Goal: Complete application form: Complete application form

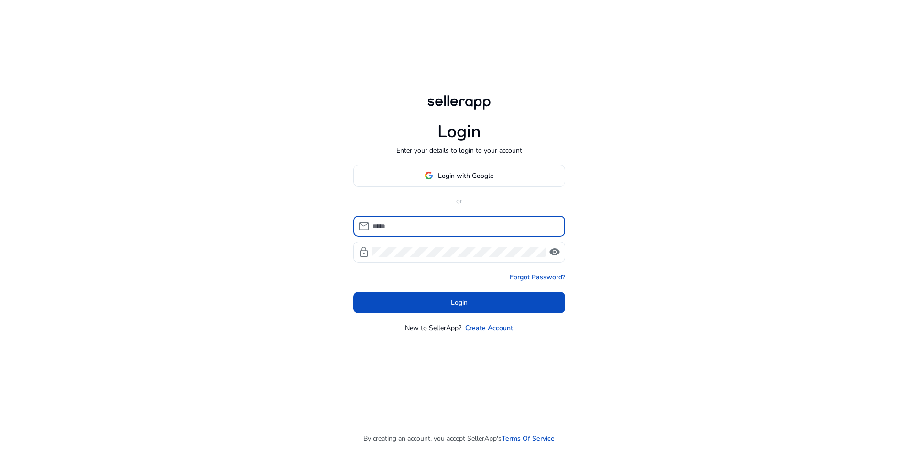
click at [418, 229] on input at bounding box center [464, 226] width 185 height 11
type input "**********"
click at [438, 254] on div at bounding box center [458, 251] width 173 height 21
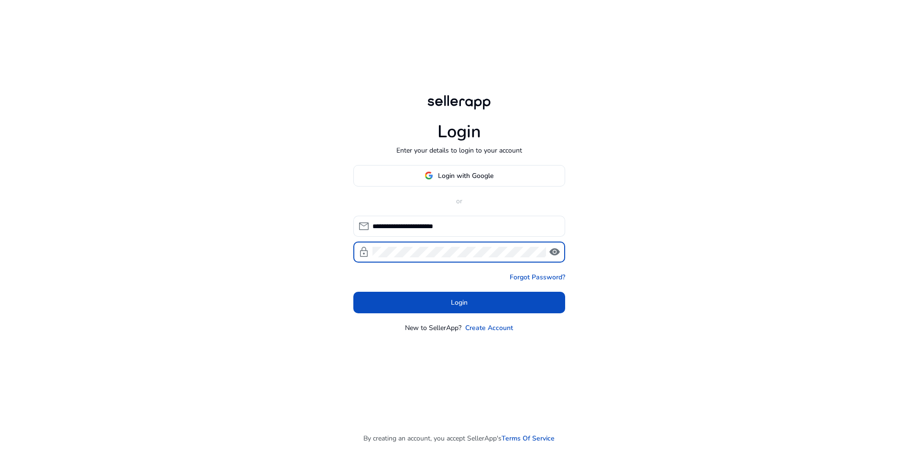
click button "Login" at bounding box center [459, 303] width 212 height 22
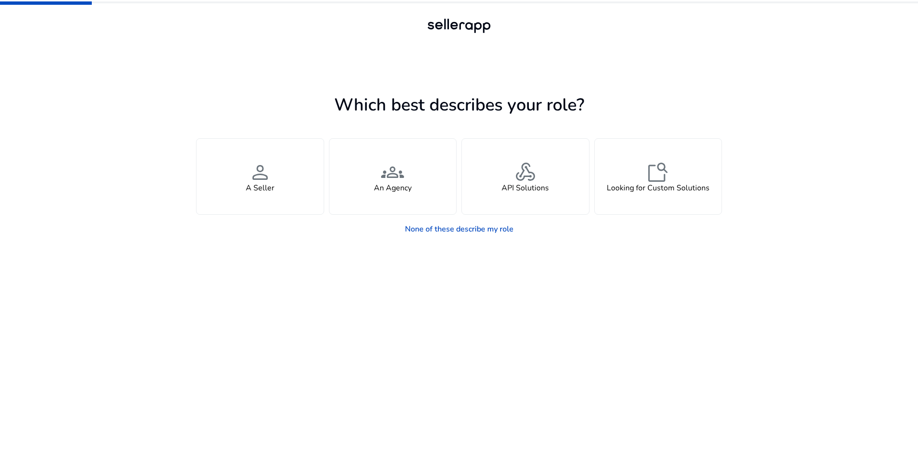
click at [279, 291] on app-seller-type "Which best describes your role? You manage your own brand or store and are look…" at bounding box center [459, 271] width 526 height 361
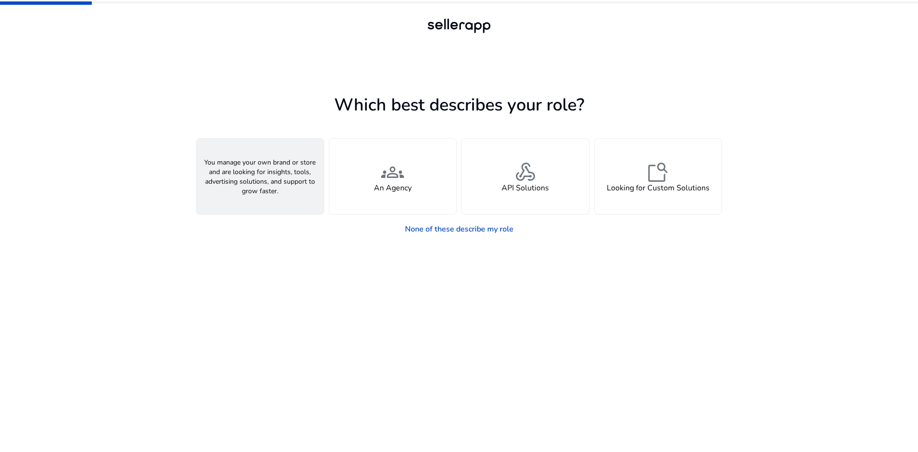
click at [267, 190] on h4 "A Seller" at bounding box center [260, 188] width 29 height 9
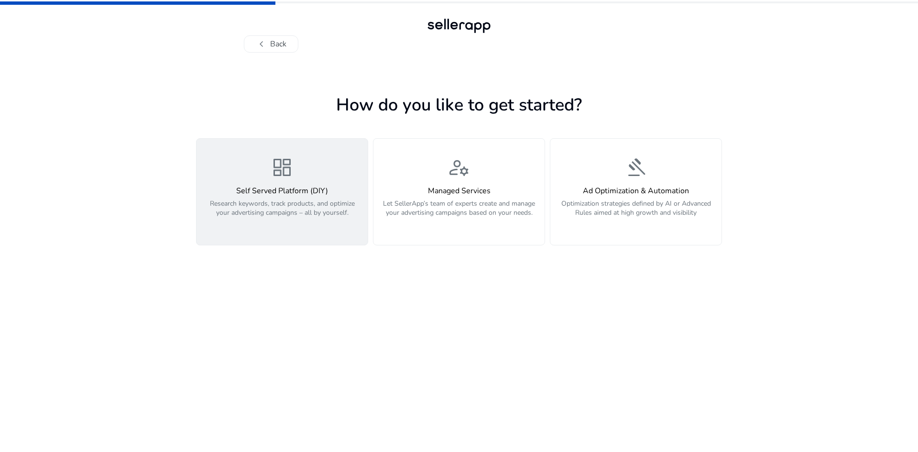
click at [284, 214] on p "Research keywords, track products, and optimize your advertising campaigns – al…" at bounding box center [282, 213] width 160 height 29
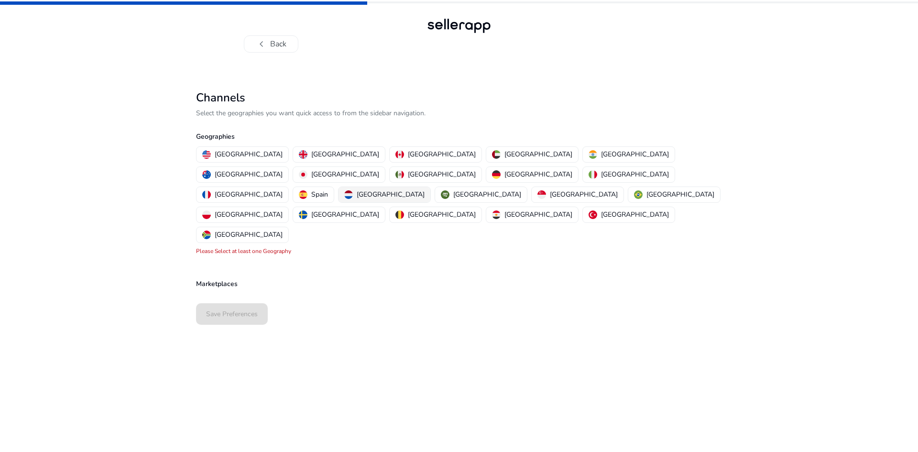
click at [424, 189] on p "[GEOGRAPHIC_DATA]" at bounding box center [391, 194] width 68 height 10
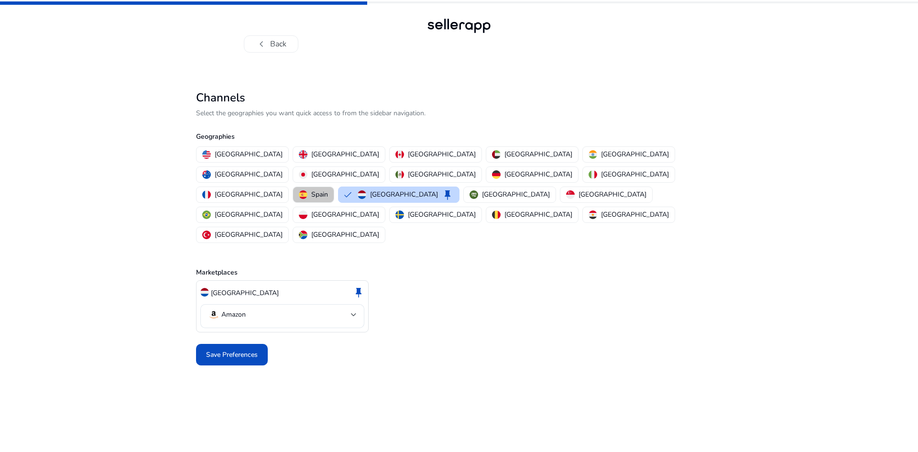
click at [328, 189] on p "Spain" at bounding box center [319, 194] width 17 height 10
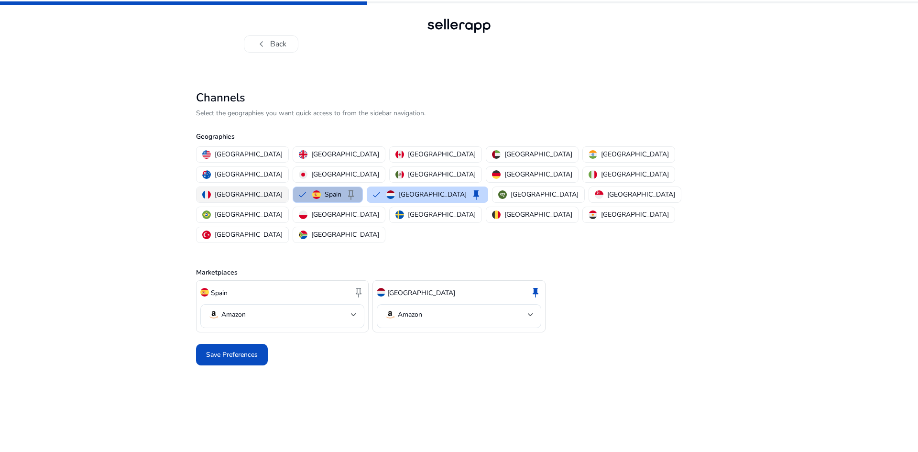
click at [282, 189] on p "[GEOGRAPHIC_DATA]" at bounding box center [249, 194] width 68 height 10
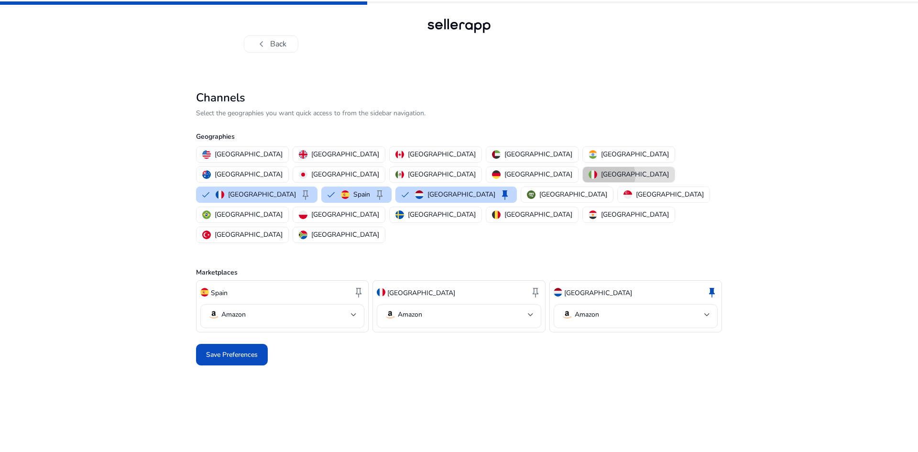
click at [601, 174] on p "[GEOGRAPHIC_DATA]" at bounding box center [635, 174] width 68 height 10
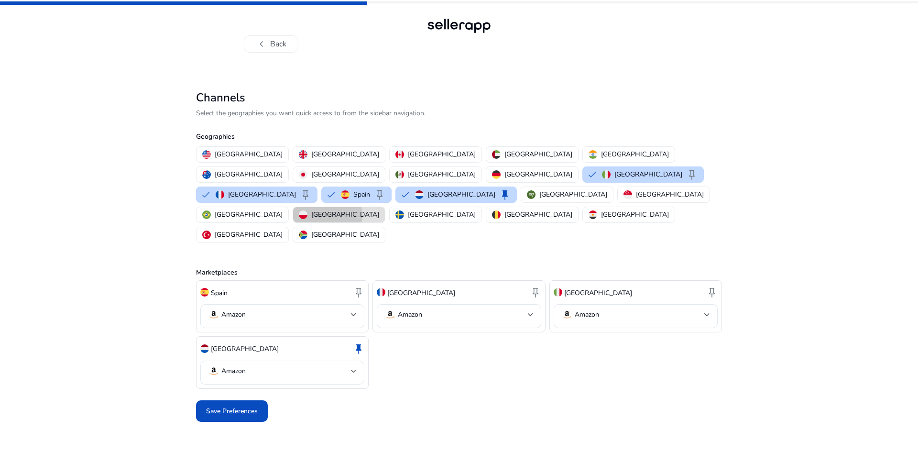
click at [311, 209] on p "[GEOGRAPHIC_DATA]" at bounding box center [345, 214] width 68 height 10
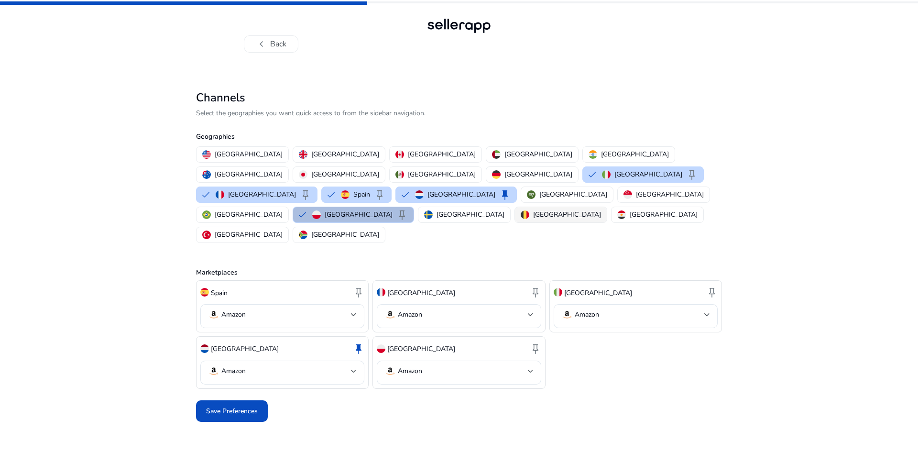
click at [515, 207] on button "[GEOGRAPHIC_DATA]" at bounding box center [561, 214] width 92 height 15
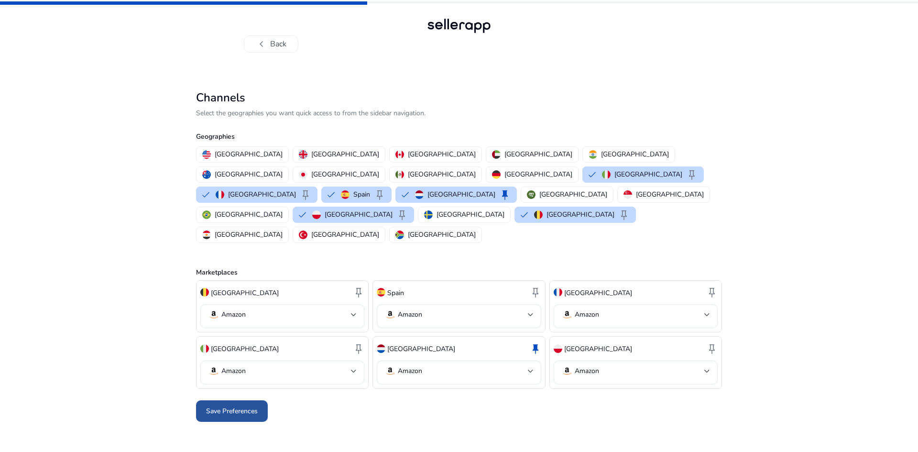
click at [251, 406] on span "Save Preferences" at bounding box center [232, 411] width 52 height 10
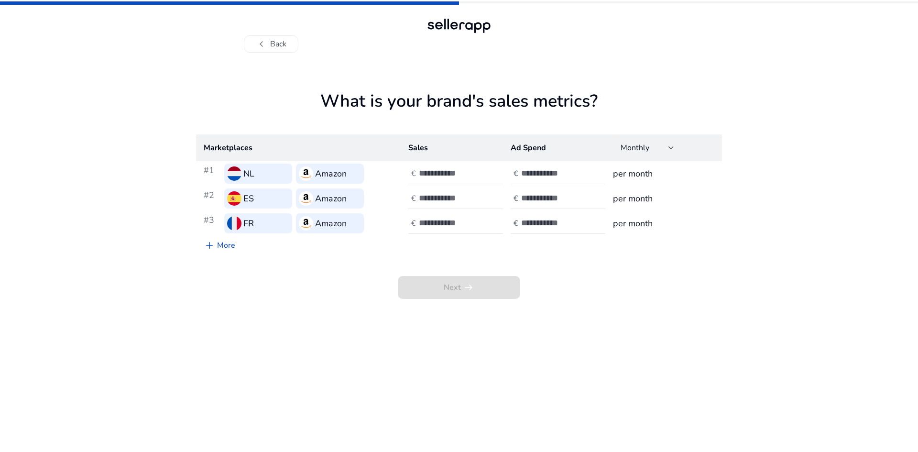
click at [446, 177] on input "number" at bounding box center [451, 173] width 65 height 11
click at [768, 185] on div "chevron_left Back What is your brand's sales metrics? Marketplaces Sales Ad Spe…" at bounding box center [459, 226] width 918 height 452
click at [443, 173] on input "number" at bounding box center [451, 173] width 65 height 11
click at [292, 35] on button "chevron_left Back" at bounding box center [271, 43] width 54 height 17
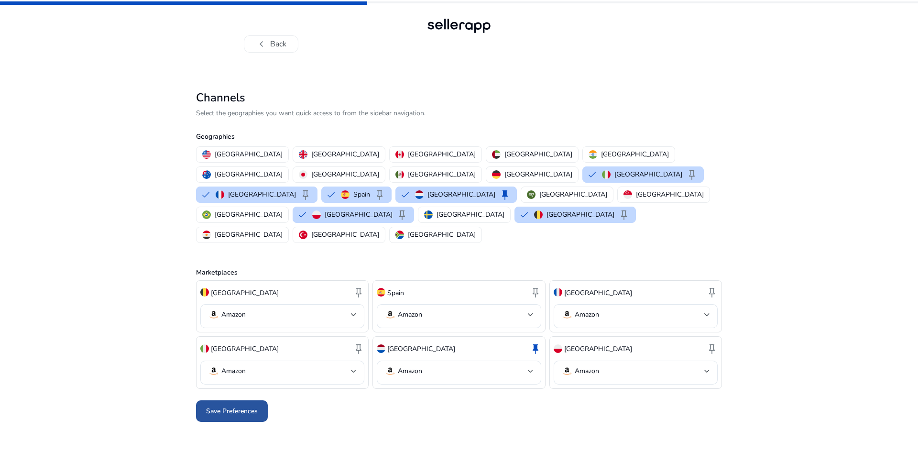
click at [264, 399] on span at bounding box center [232, 410] width 72 height 23
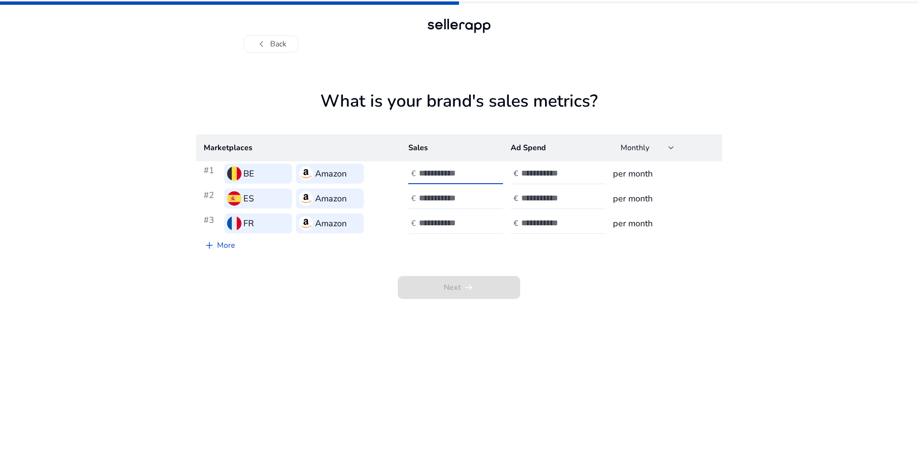
click at [436, 172] on input "number" at bounding box center [451, 173] width 65 height 11
type input "*"
click at [675, 314] on app-sales-metrics "What is your brand's sales metrics? Marketplaces Sales Ad Spend Monthly #1 BE A…" at bounding box center [459, 271] width 526 height 361
click at [532, 177] on input "number" at bounding box center [553, 173] width 65 height 11
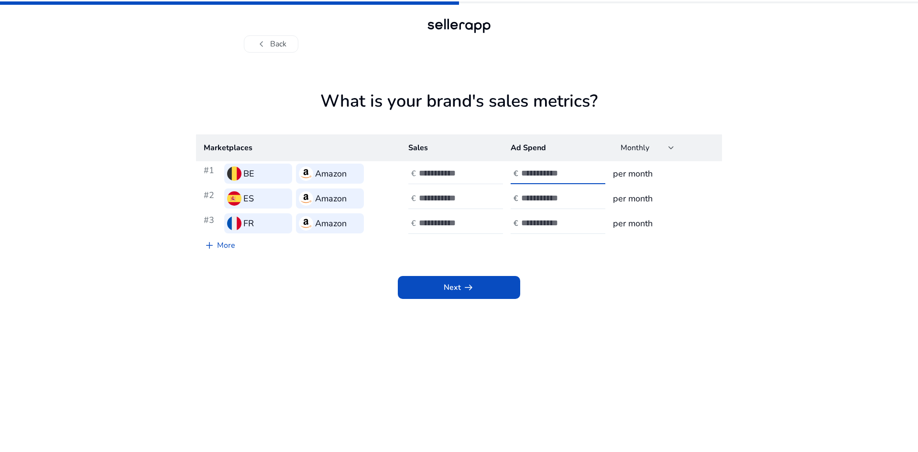
type input "*"
click at [584, 275] on div "Next arrow_right_alt" at bounding box center [459, 277] width 526 height 44
click at [471, 292] on span "arrow_right_alt" at bounding box center [468, 286] width 11 height 11
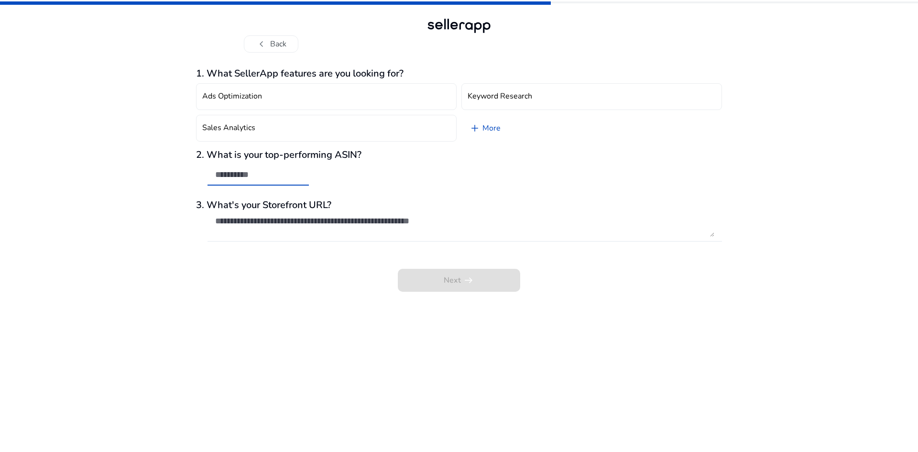
click at [238, 172] on input "text" at bounding box center [258, 174] width 86 height 11
